Goal: Find specific fact: Find specific fact

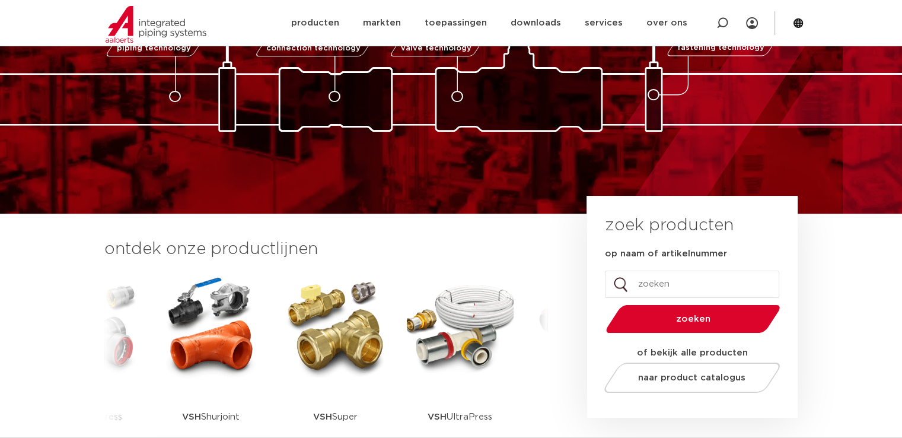
scroll to position [237, 0]
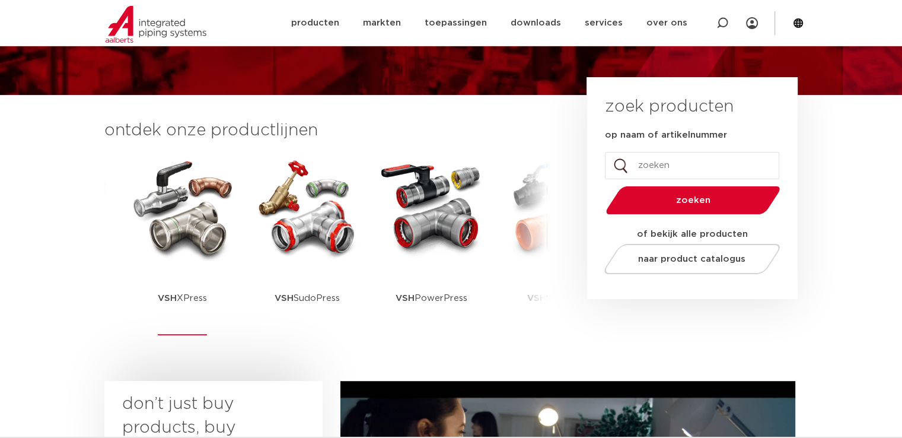
click at [187, 243] on img at bounding box center [182, 207] width 107 height 107
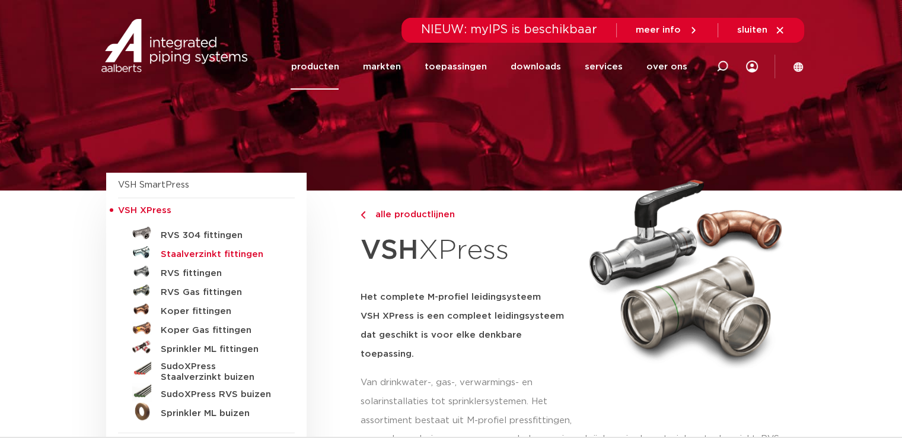
click at [202, 253] on h5 "Staalverzinkt fittingen" at bounding box center [219, 254] width 117 height 11
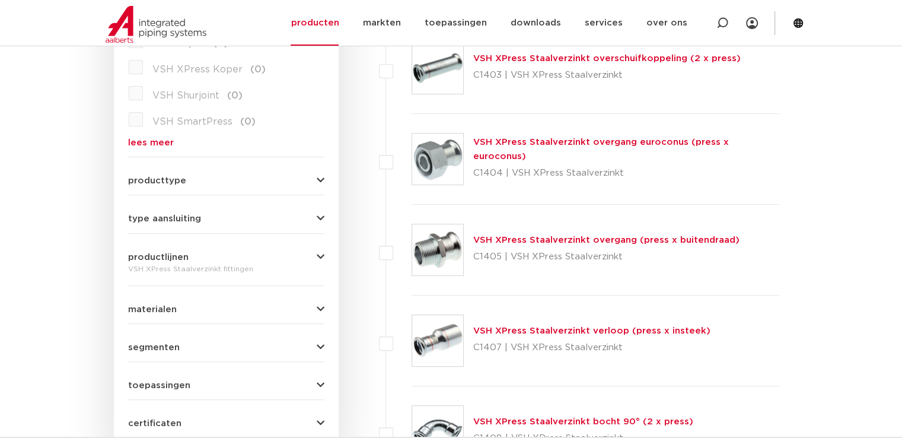
scroll to position [474, 0]
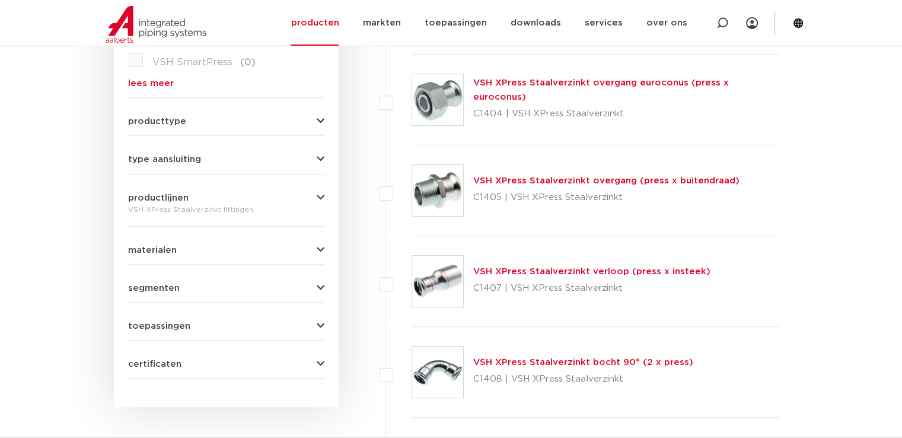
click at [553, 180] on link "VSH XPress Staalverzinkt overgang (press x buitendraad)" at bounding box center [606, 180] width 266 height 9
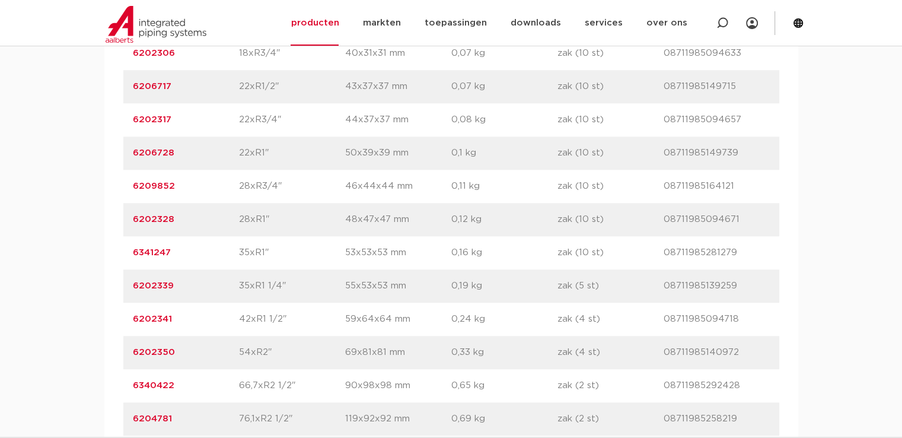
scroll to position [1127, 0]
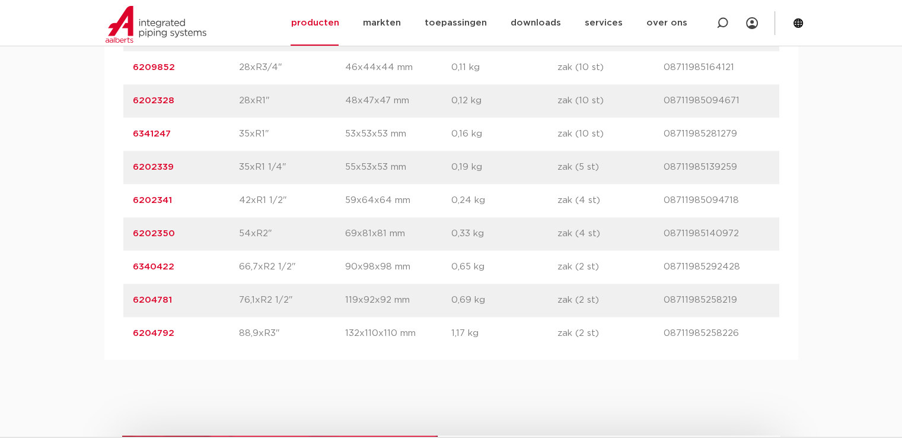
click at [148, 300] on link "6204781" at bounding box center [152, 299] width 39 height 9
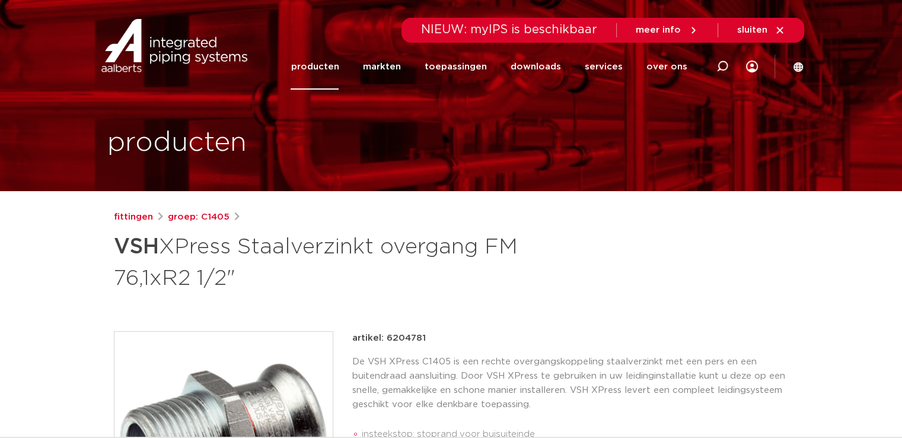
click at [412, 335] on p "artikel: 6204781" at bounding box center [389, 338] width 74 height 14
copy p "6204781"
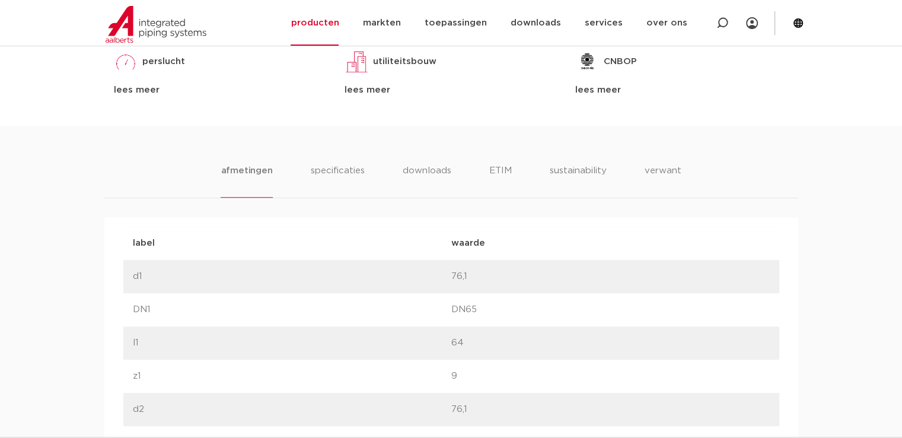
scroll to position [474, 0]
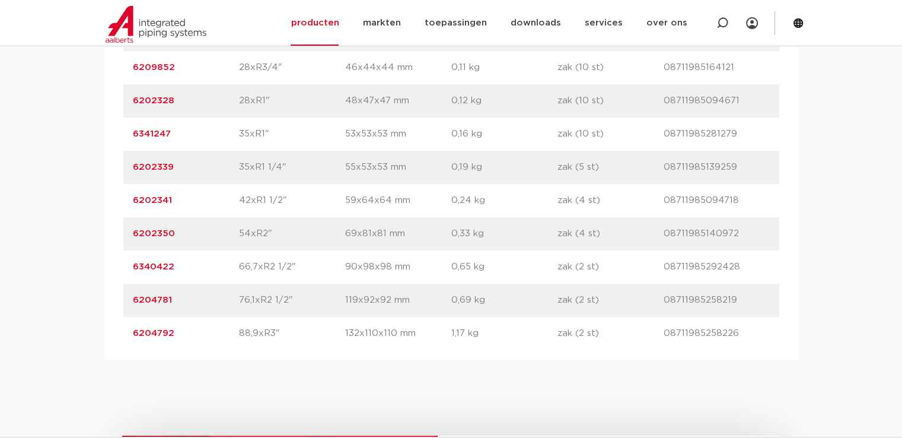
scroll to position [1127, 0]
click at [165, 233] on link "6202350" at bounding box center [154, 233] width 42 height 9
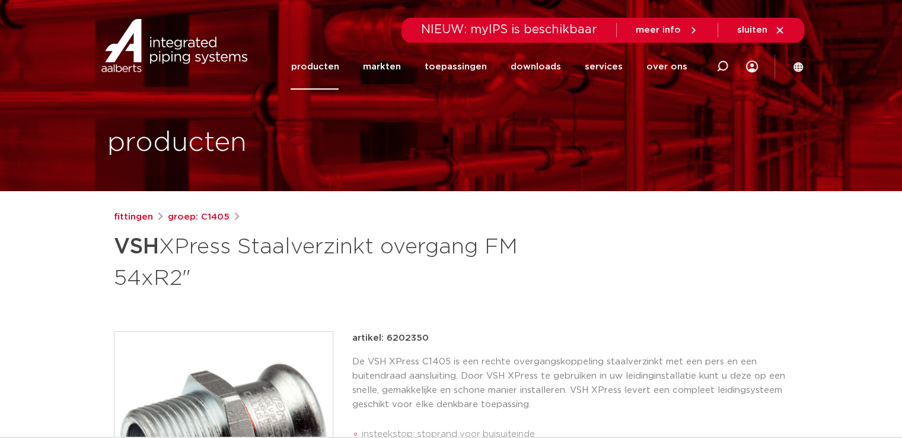
click at [413, 337] on p "artikel: 6202350" at bounding box center [390, 338] width 77 height 14
copy p "6202350"
